Goal: Find specific page/section: Find specific page/section

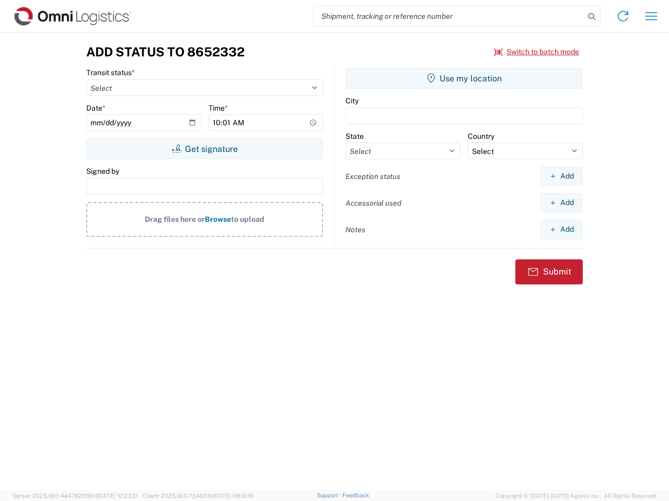
click at [449, 16] on input "search" at bounding box center [448, 16] width 271 height 20
click at [591, 17] on icon at bounding box center [591, 16] width 15 height 15
click at [623, 16] on icon at bounding box center [622, 16] width 17 height 17
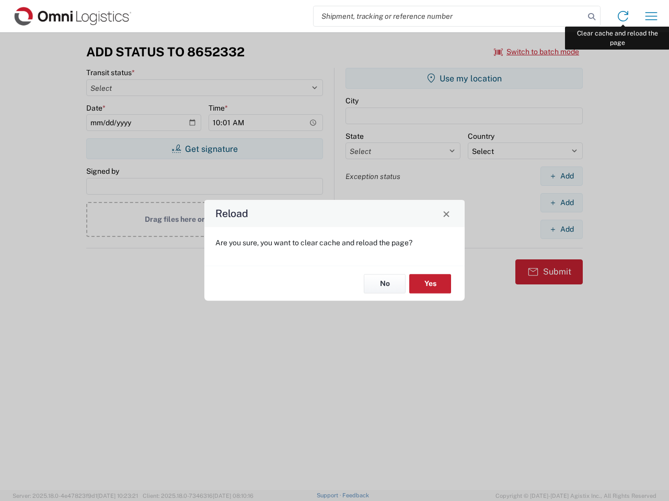
click at [651, 16] on div "Reload Are you sure, you want to clear cache and reload the page? No Yes" at bounding box center [334, 250] width 669 height 501
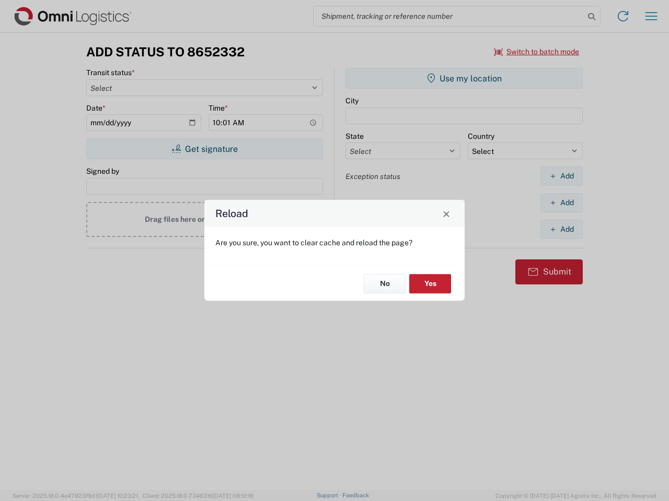
click at [536, 52] on div "Reload Are you sure, you want to clear cache and reload the page? No Yes" at bounding box center [334, 250] width 669 height 501
click at [204, 149] on div "Reload Are you sure, you want to clear cache and reload the page? No Yes" at bounding box center [334, 250] width 669 height 501
click at [464, 78] on div "Reload Are you sure, you want to clear cache and reload the page? No Yes" at bounding box center [334, 250] width 669 height 501
click at [561, 176] on div "Reload Are you sure, you want to clear cache and reload the page? No Yes" at bounding box center [334, 250] width 669 height 501
click at [561, 203] on div "Reload Are you sure, you want to clear cache and reload the page? No Yes" at bounding box center [334, 250] width 669 height 501
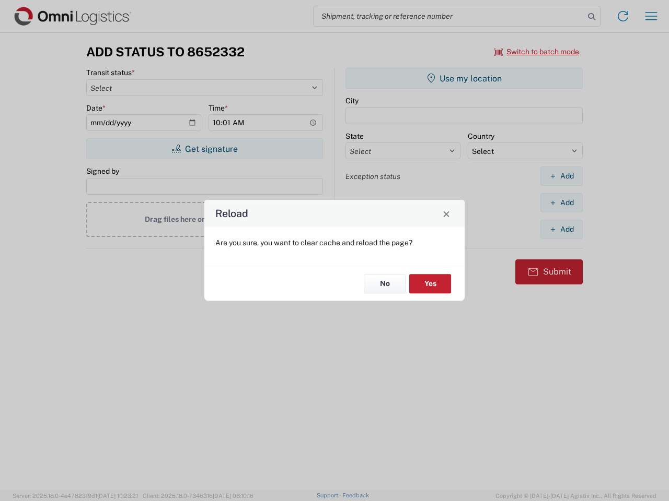
click at [561, 229] on div "Reload Are you sure, you want to clear cache and reload the page? No Yes" at bounding box center [334, 250] width 669 height 501
